Goal: Transaction & Acquisition: Download file/media

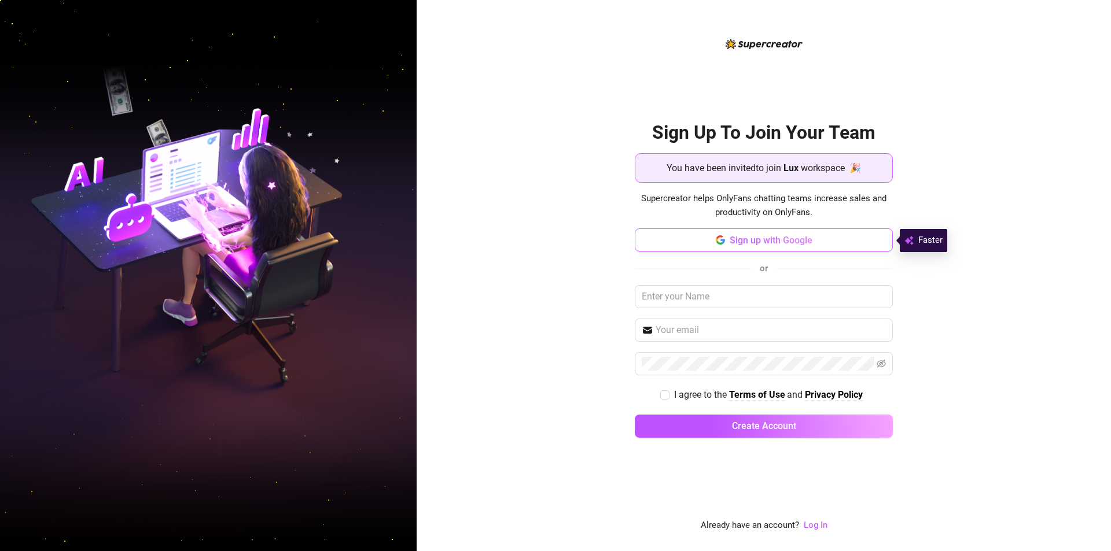
click at [738, 244] on span "Sign up with Google" at bounding box center [771, 240] width 83 height 11
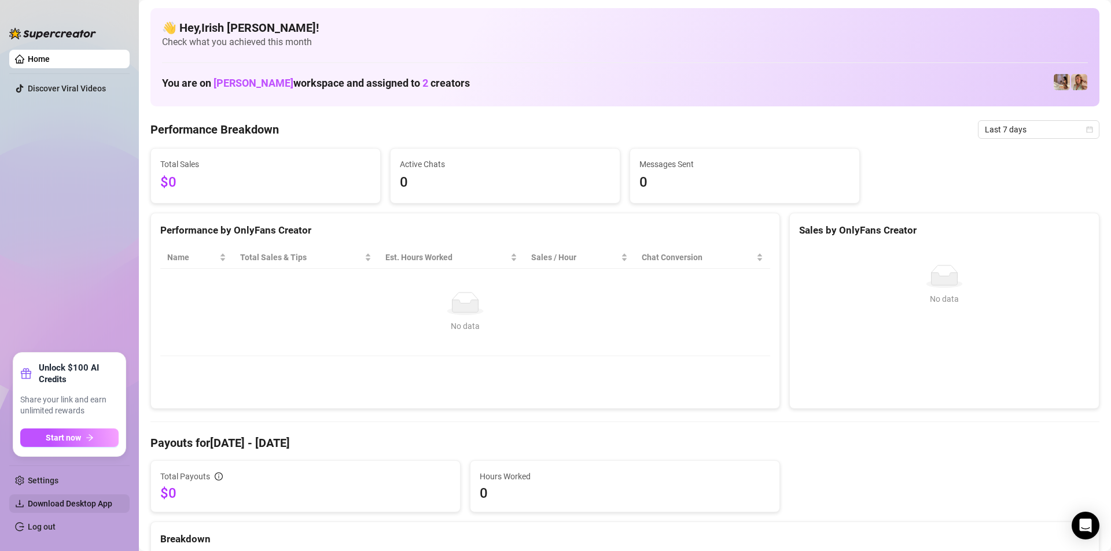
click at [82, 500] on span "Download Desktop App" at bounding box center [70, 503] width 84 height 9
